Goal: Transaction & Acquisition: Purchase product/service

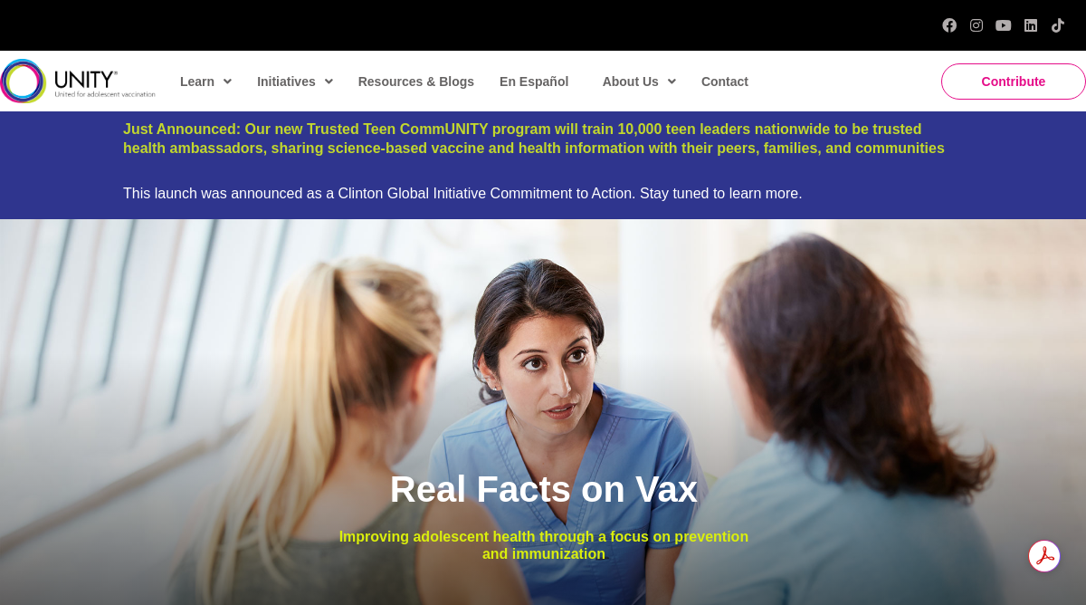
click at [1028, 70] on link "Contribute" at bounding box center [1014, 81] width 145 height 36
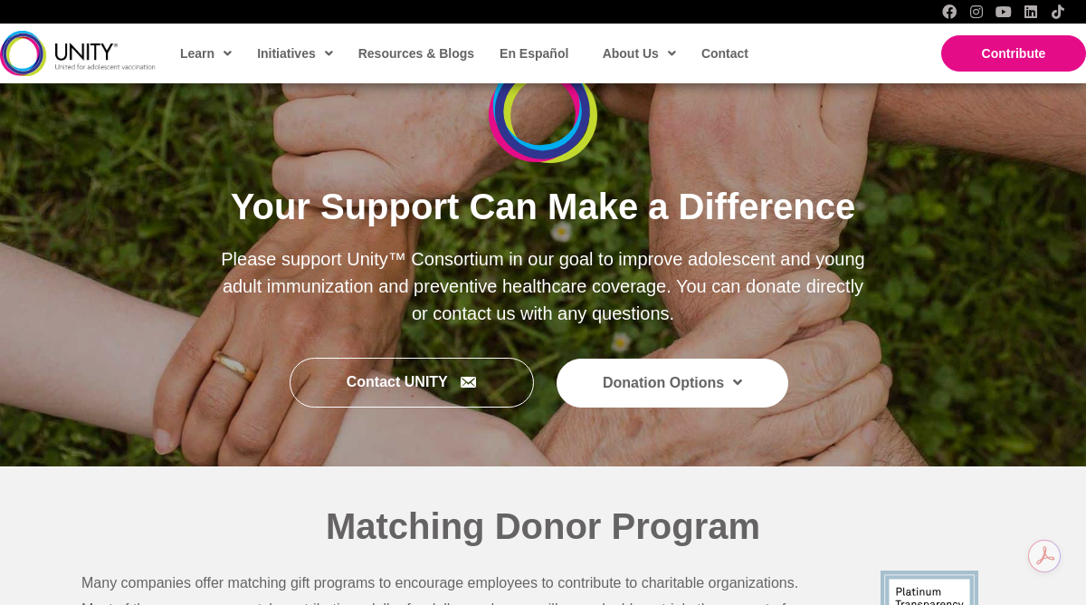
scroll to position [227, 0]
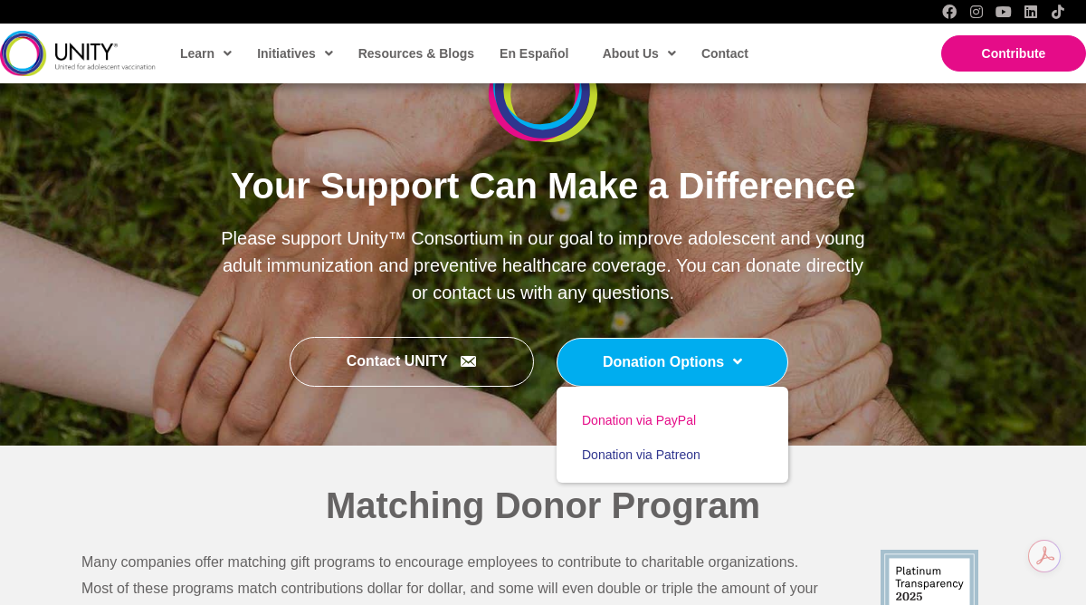
click at [658, 419] on span "Donation via PayPal" at bounding box center [639, 420] width 114 height 14
click at [627, 453] on span "Donation via Patreon" at bounding box center [641, 454] width 119 height 14
